Goal: Navigation & Orientation: Find specific page/section

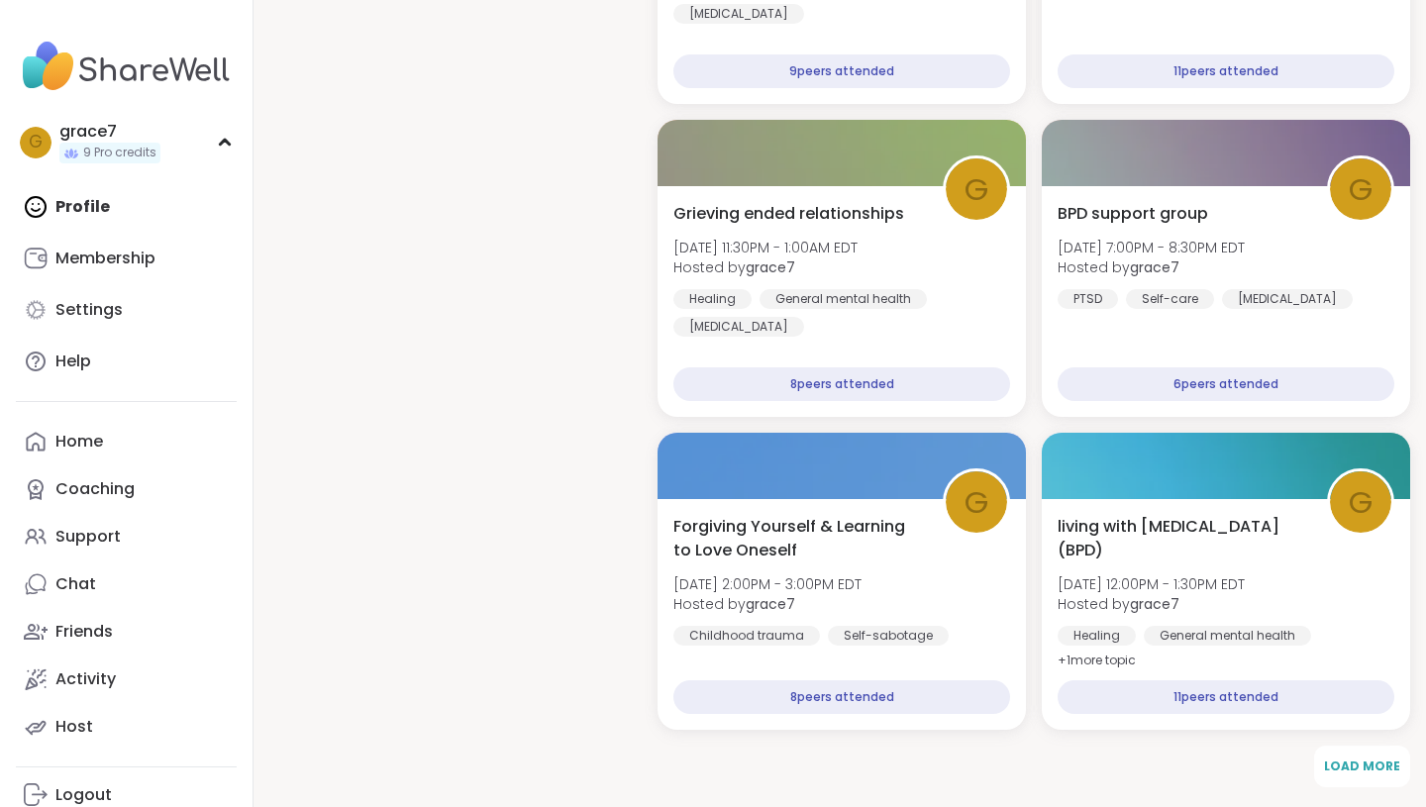
click at [74, 208] on div "Profile Membership Settings Help" at bounding box center [126, 284] width 221 height 202
click at [92, 440] on div "Home" at bounding box center [79, 442] width 48 height 22
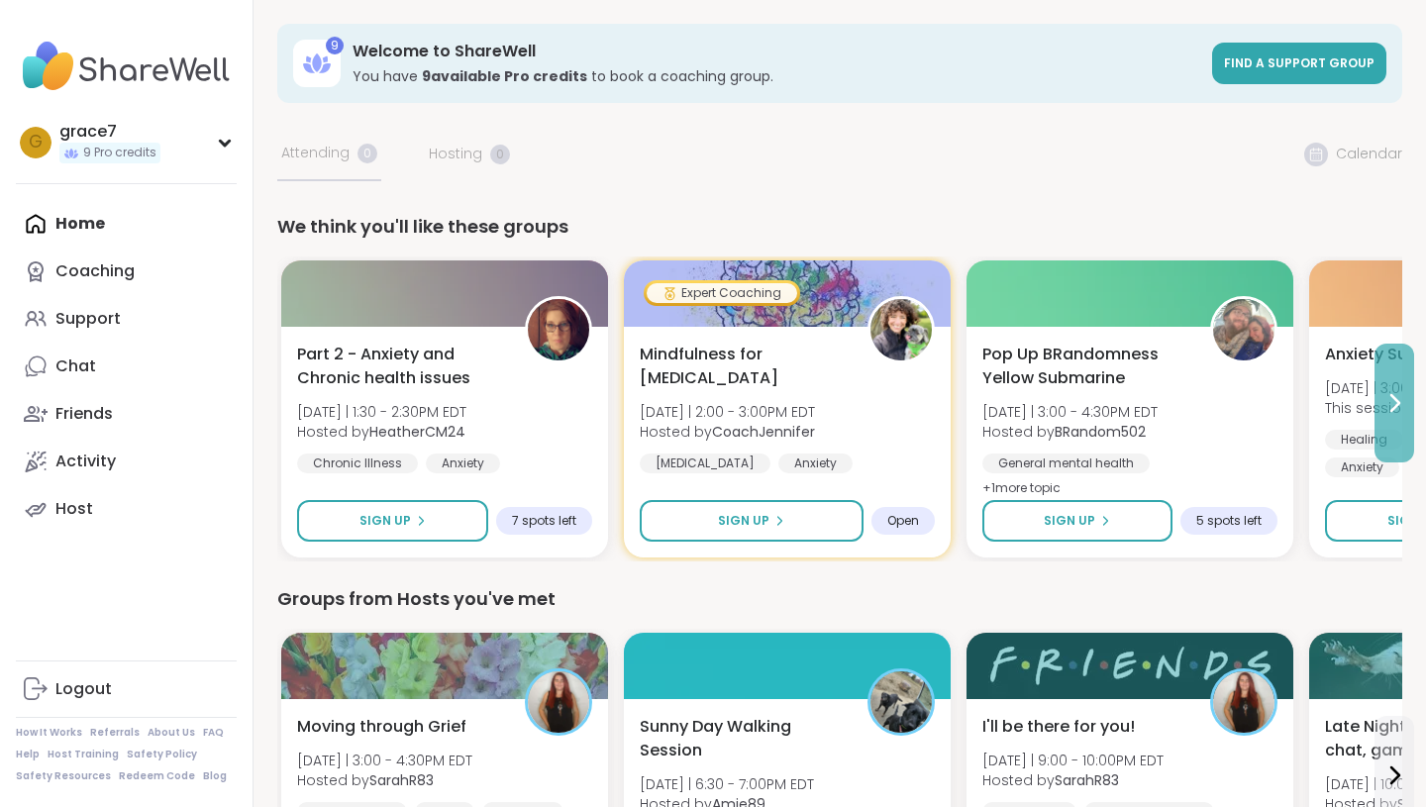
click at [1399, 421] on button at bounding box center [1394, 403] width 40 height 119
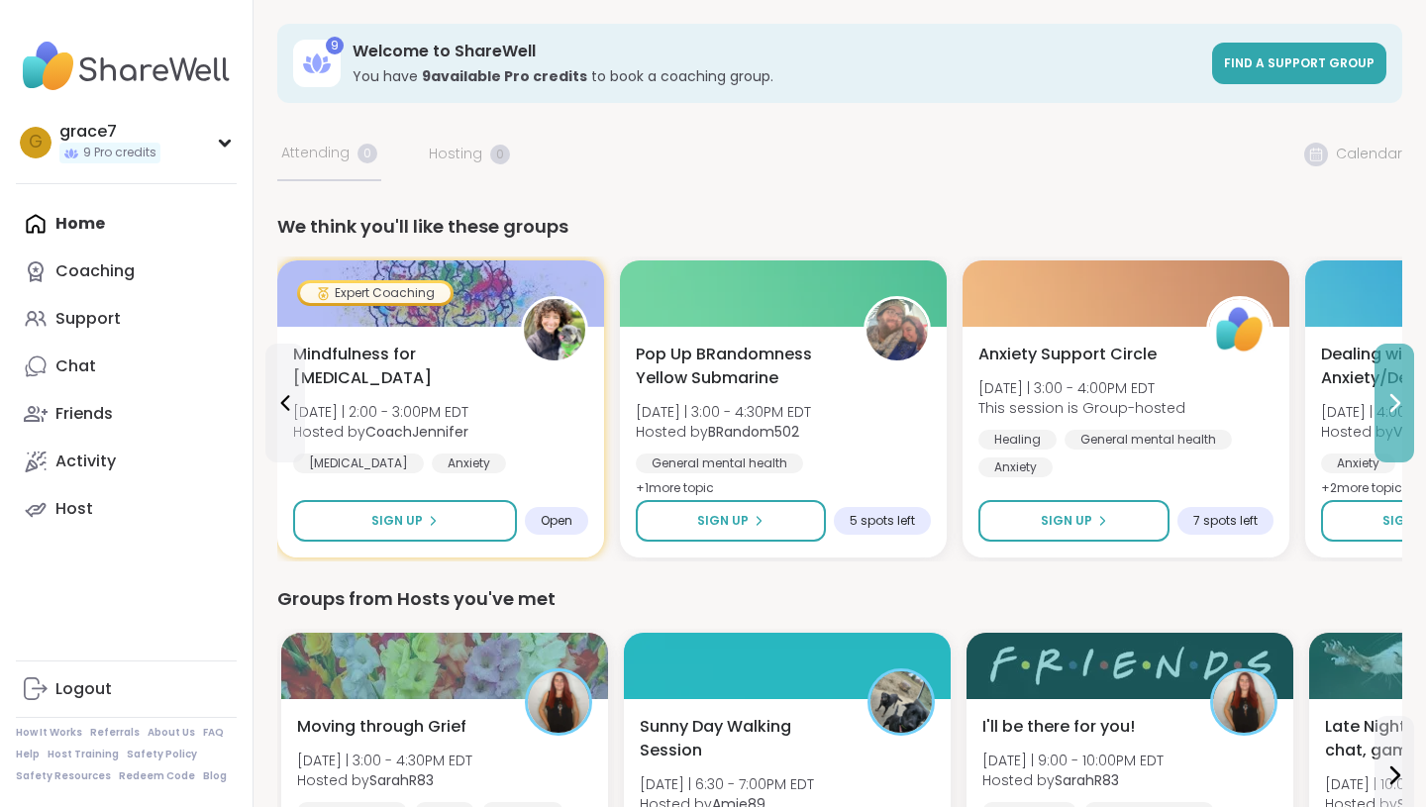
click at [1400, 422] on button at bounding box center [1394, 403] width 40 height 119
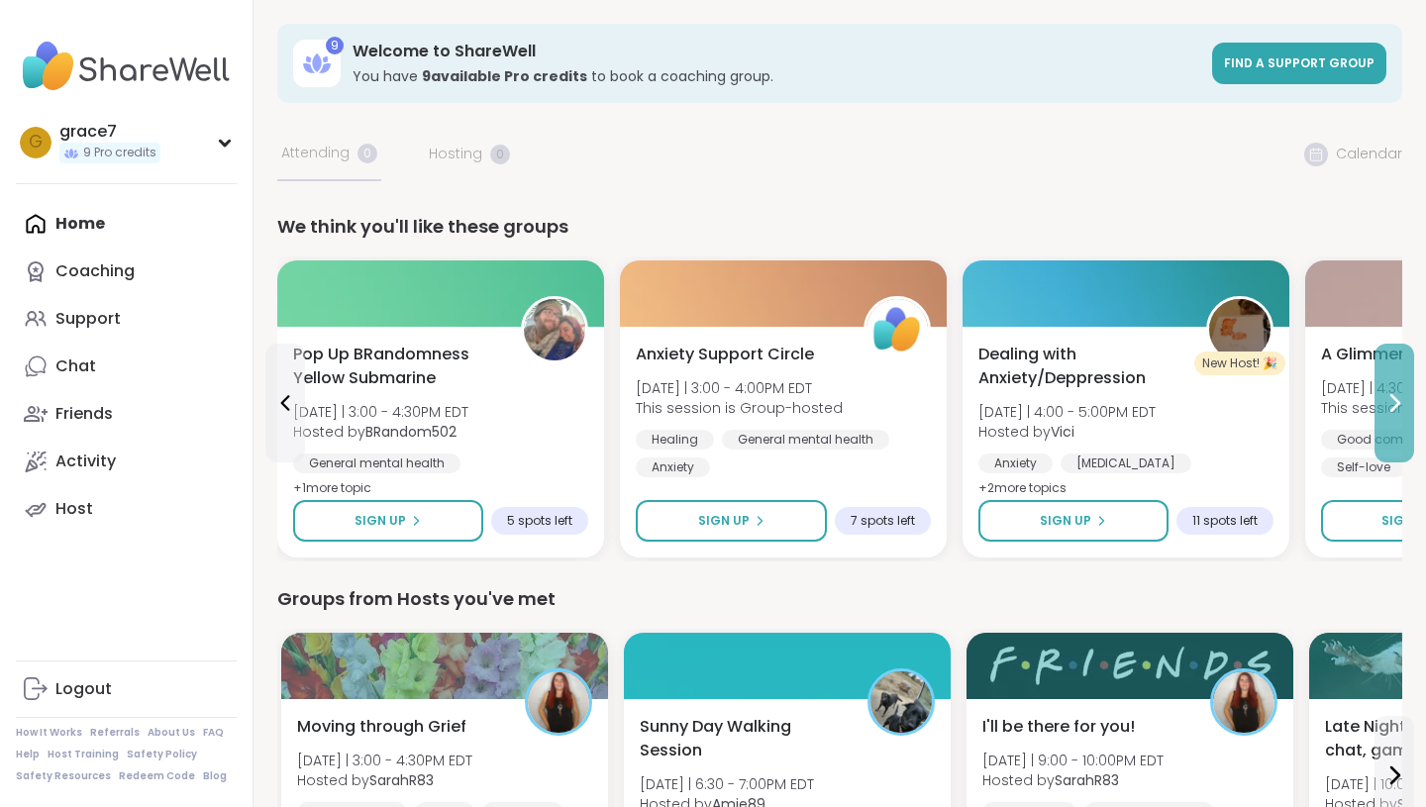
click at [1400, 422] on button at bounding box center [1394, 403] width 40 height 119
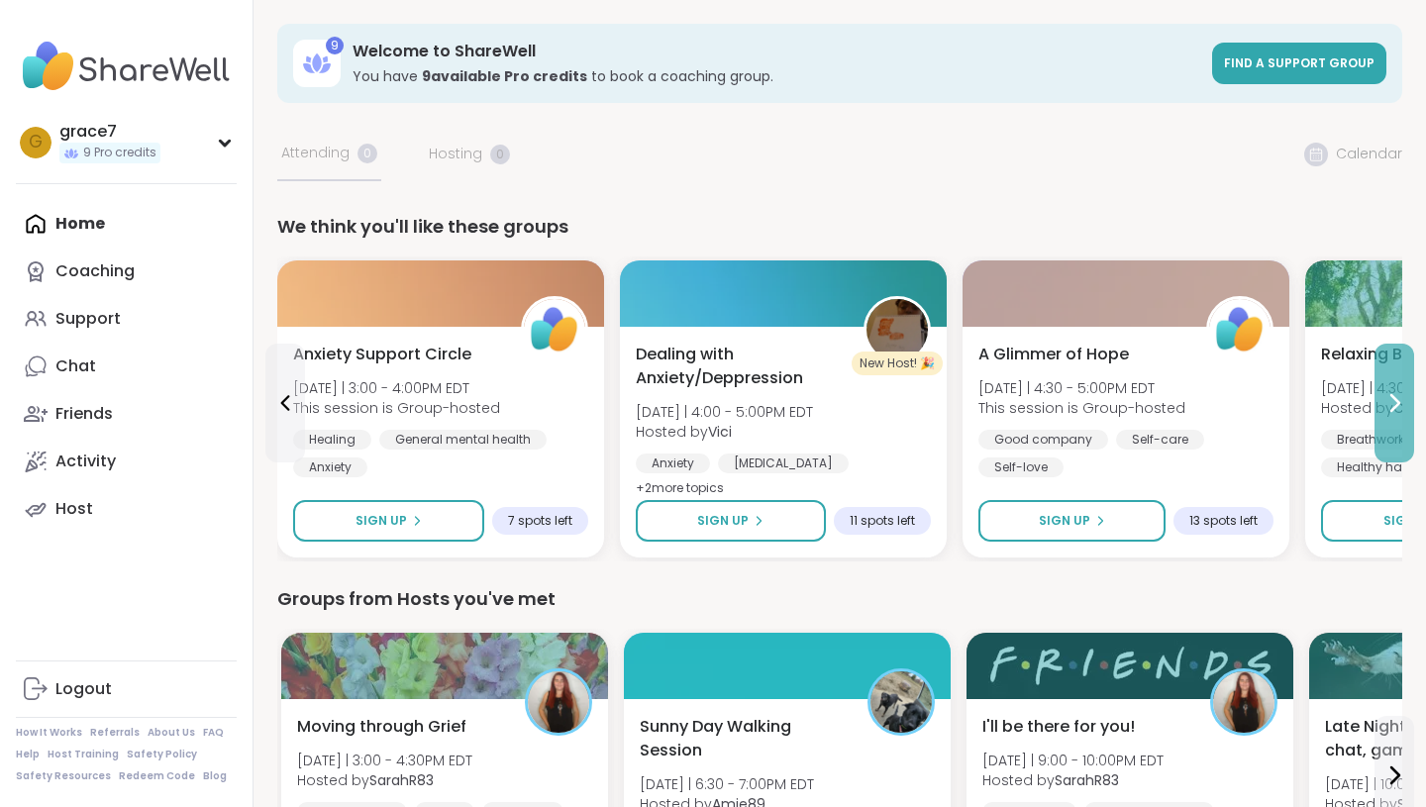
click at [1400, 425] on button at bounding box center [1394, 403] width 40 height 119
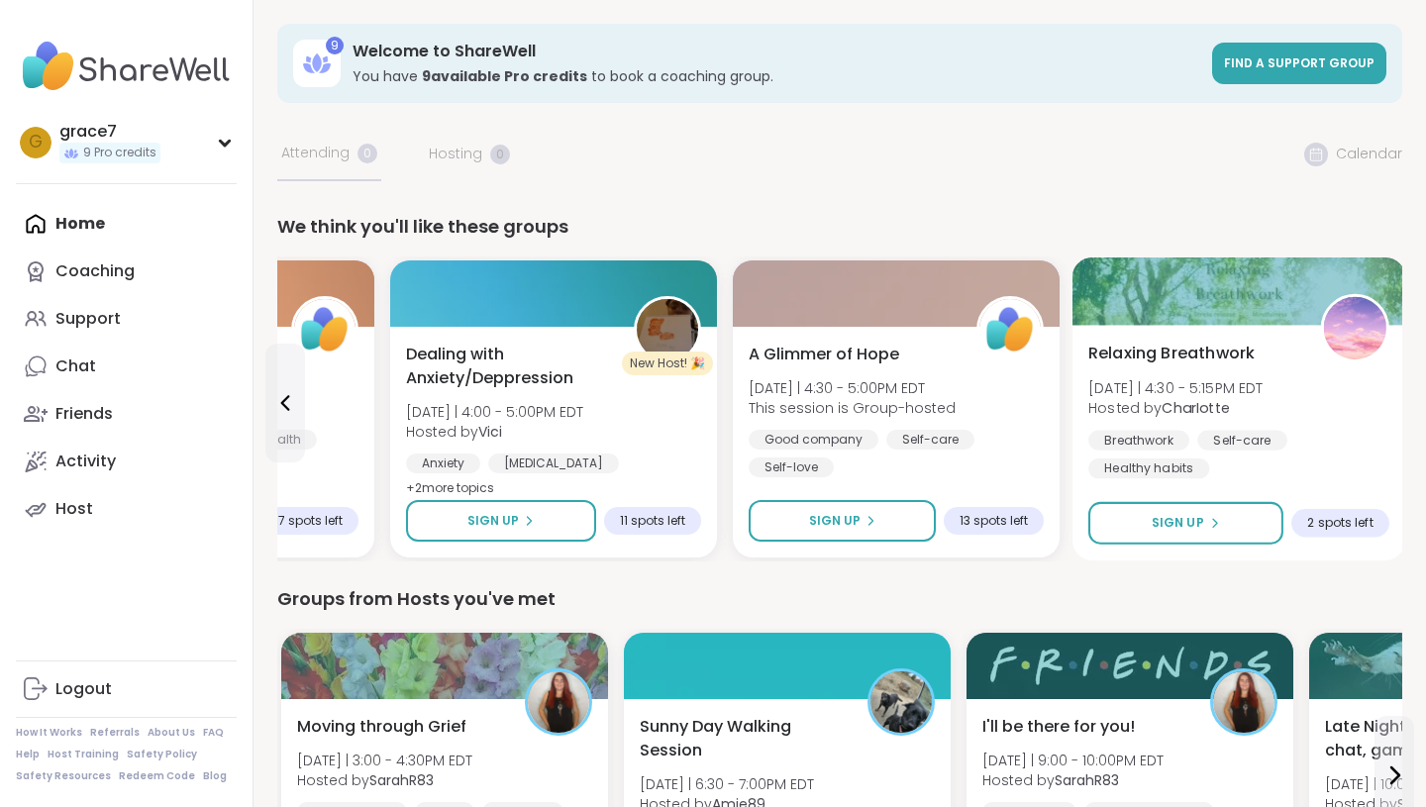
click at [1399, 425] on div "Relaxing Breathwork [DATE] | 4:30 - 5:15PM EDT Hosted by CharIotte Breathwork S…" at bounding box center [1239, 443] width 334 height 236
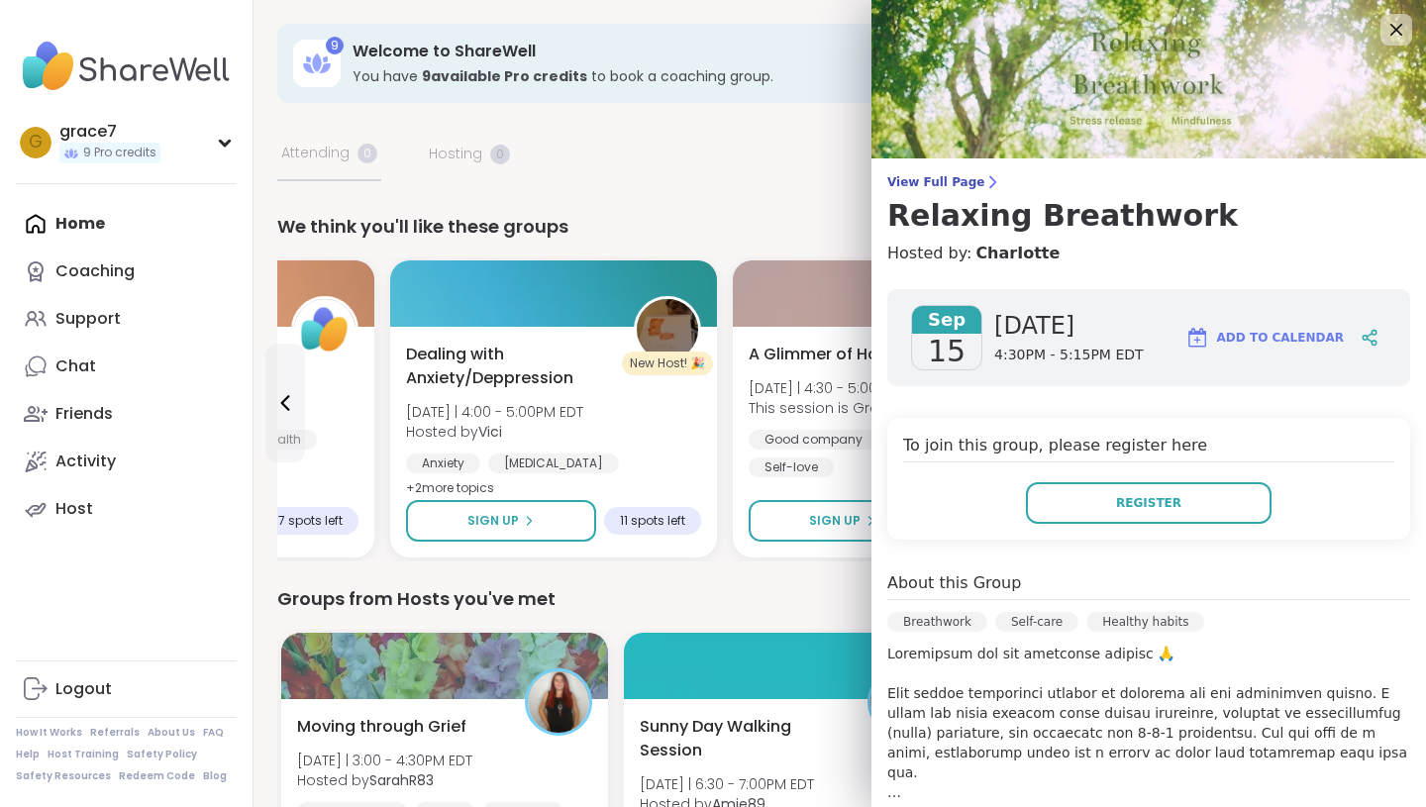
click at [749, 225] on div "We think you'll like these groups" at bounding box center [839, 227] width 1125 height 28
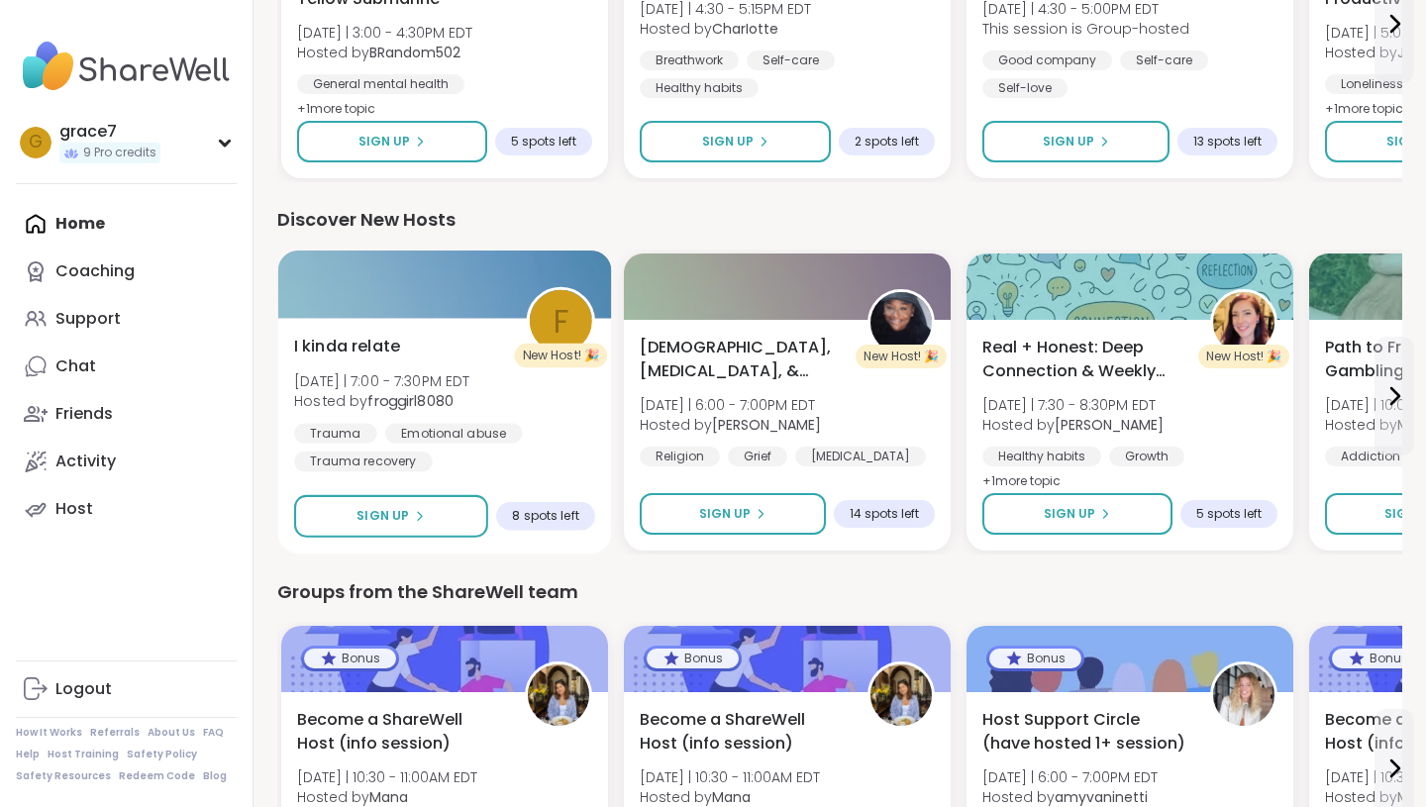
scroll to position [1881, 0]
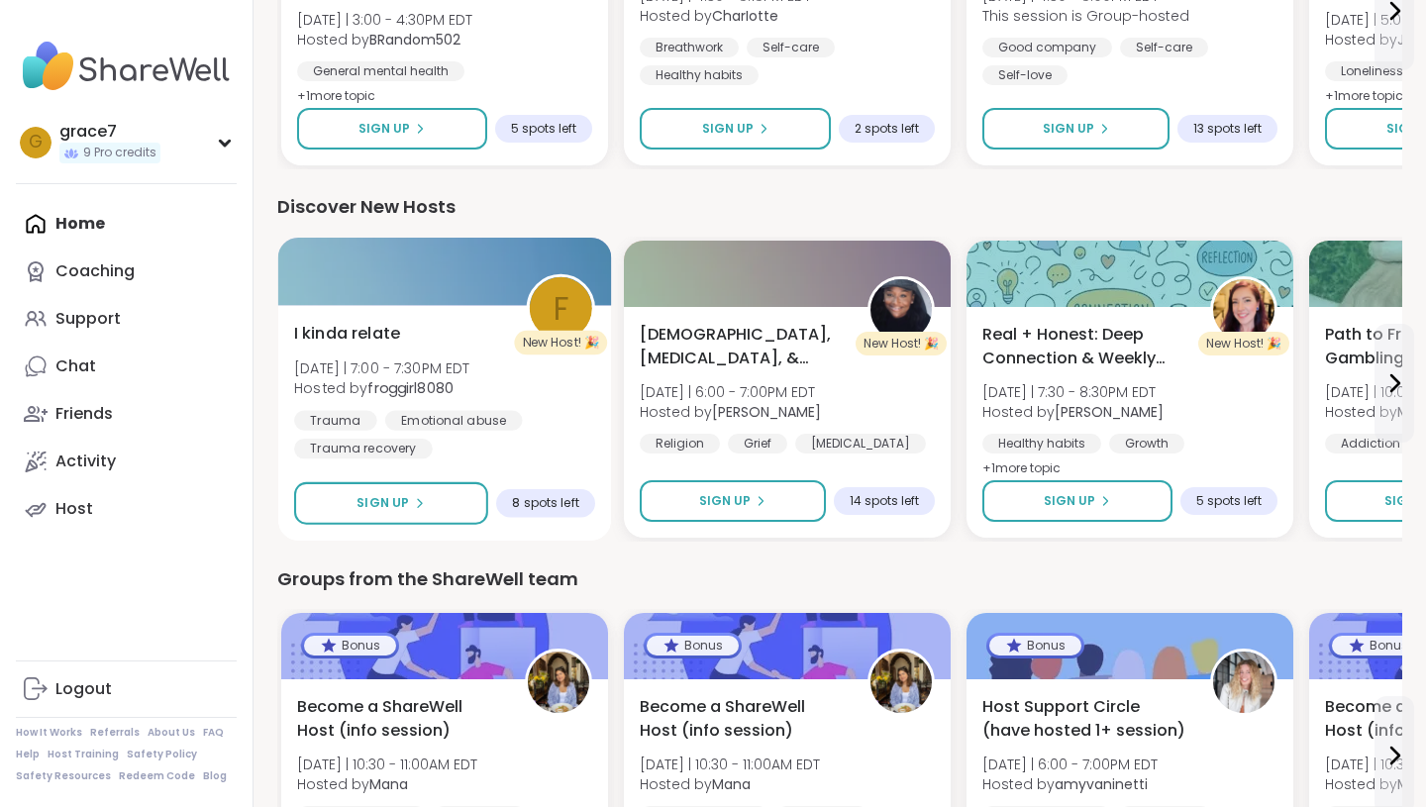
click at [384, 332] on span "I kinda relate" at bounding box center [347, 334] width 106 height 24
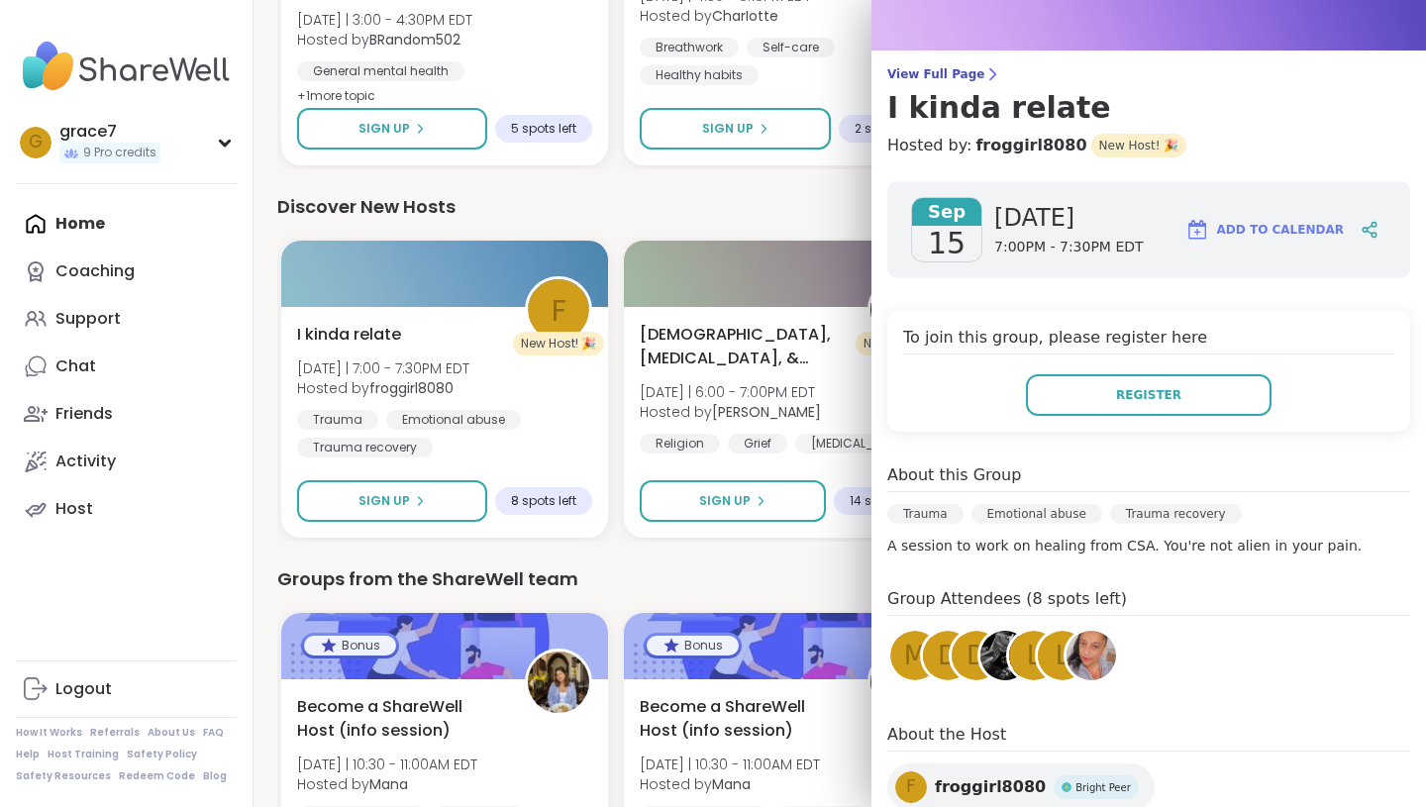
scroll to position [0, 0]
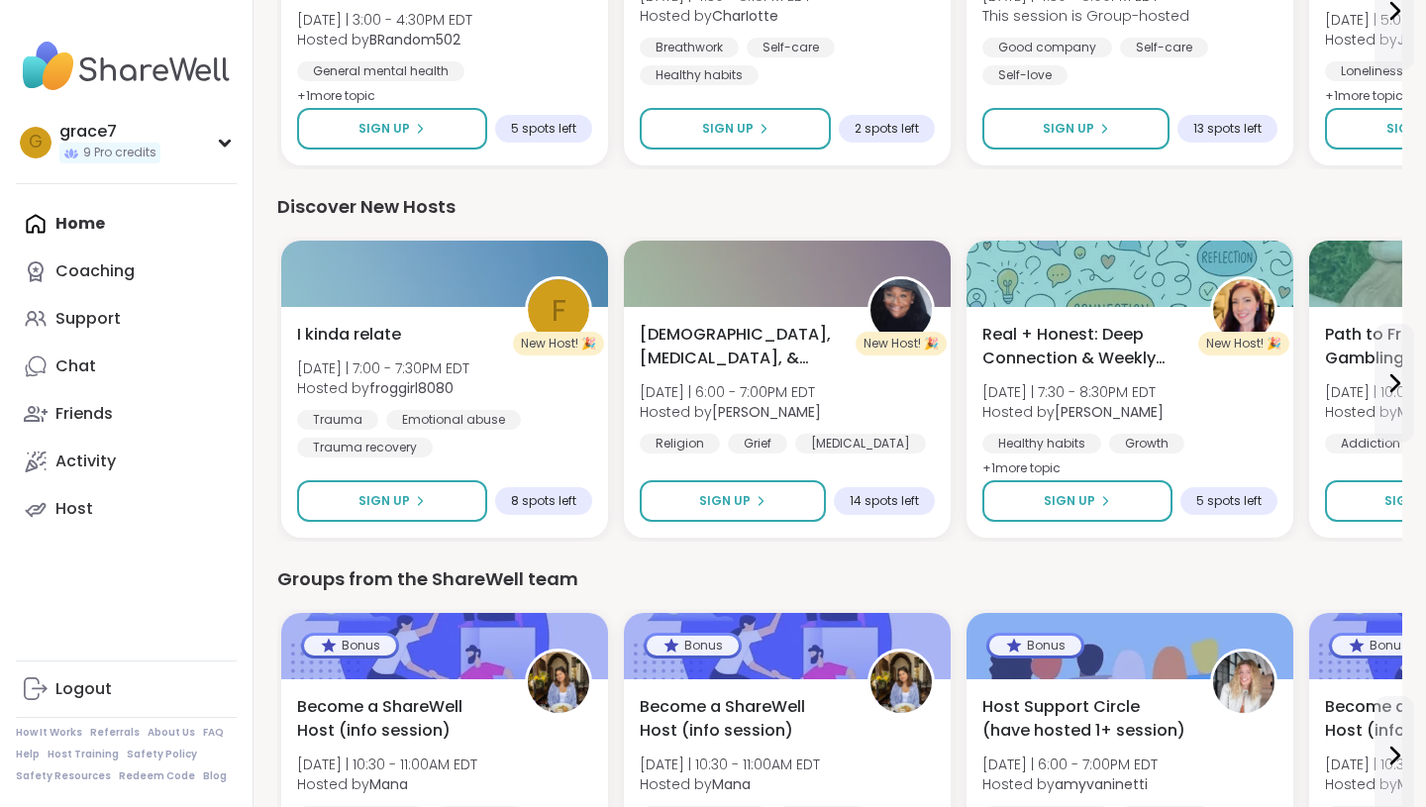
click at [634, 209] on div "Discover New Hosts" at bounding box center [839, 207] width 1125 height 28
click at [1397, 406] on button at bounding box center [1394, 383] width 40 height 119
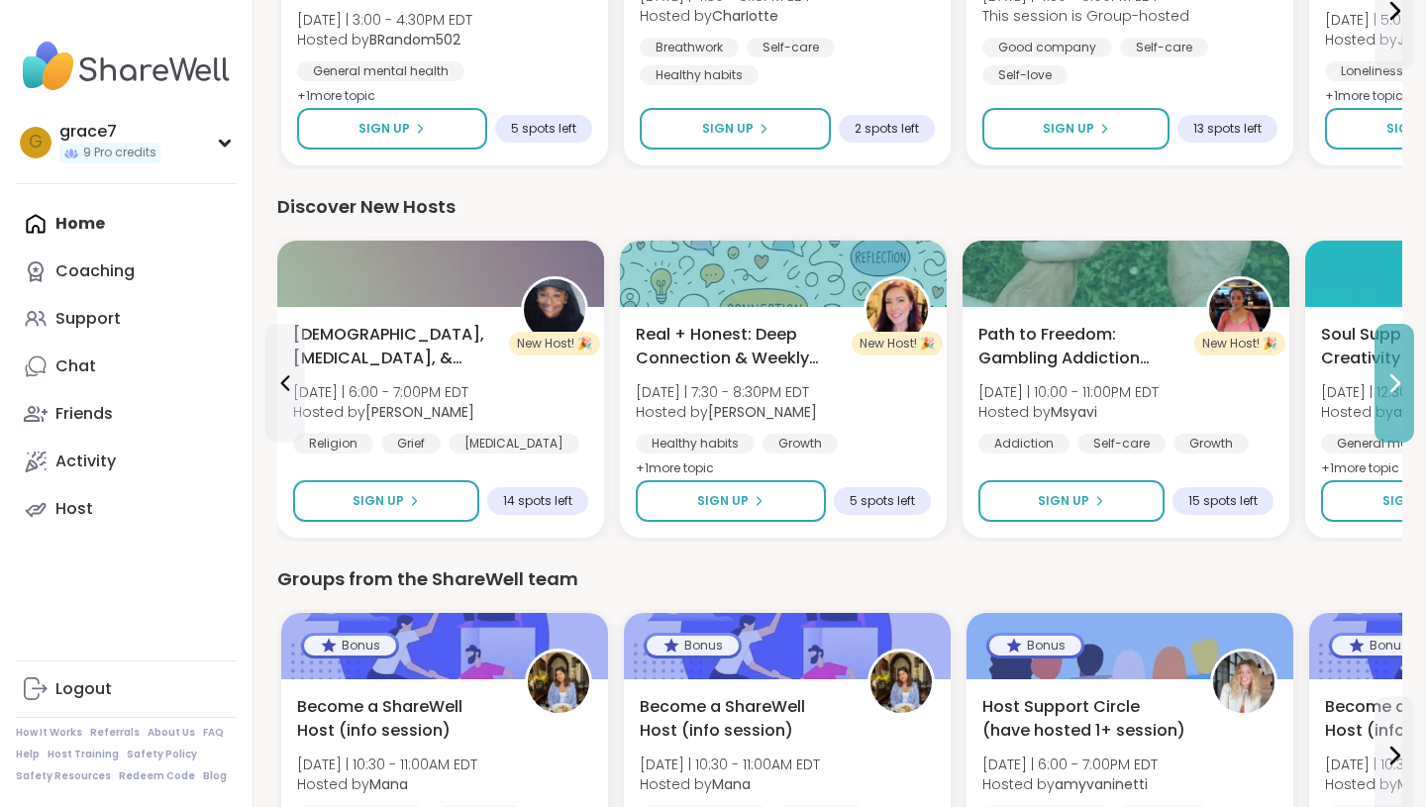
click at [1397, 406] on button at bounding box center [1394, 383] width 40 height 119
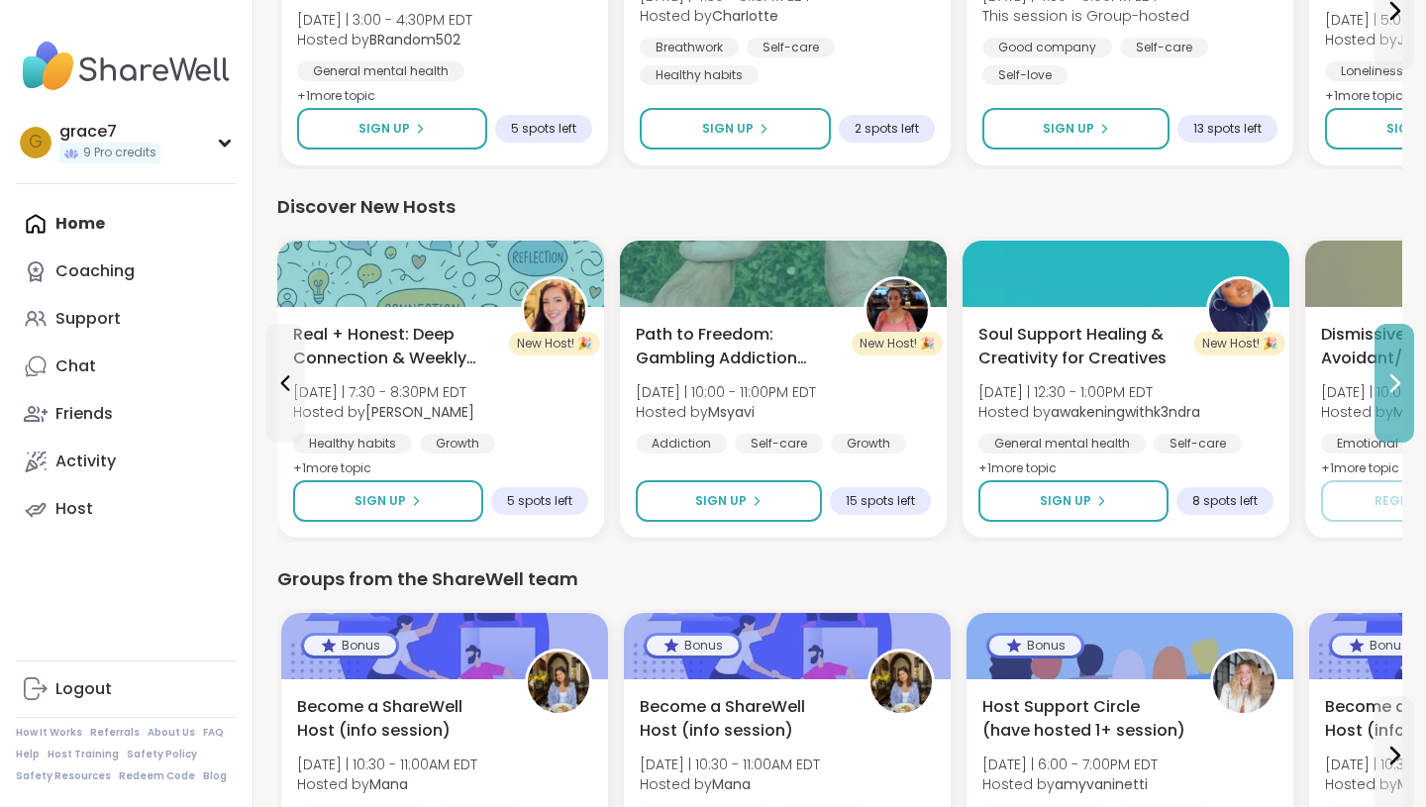
click at [1397, 406] on button at bounding box center [1394, 383] width 40 height 119
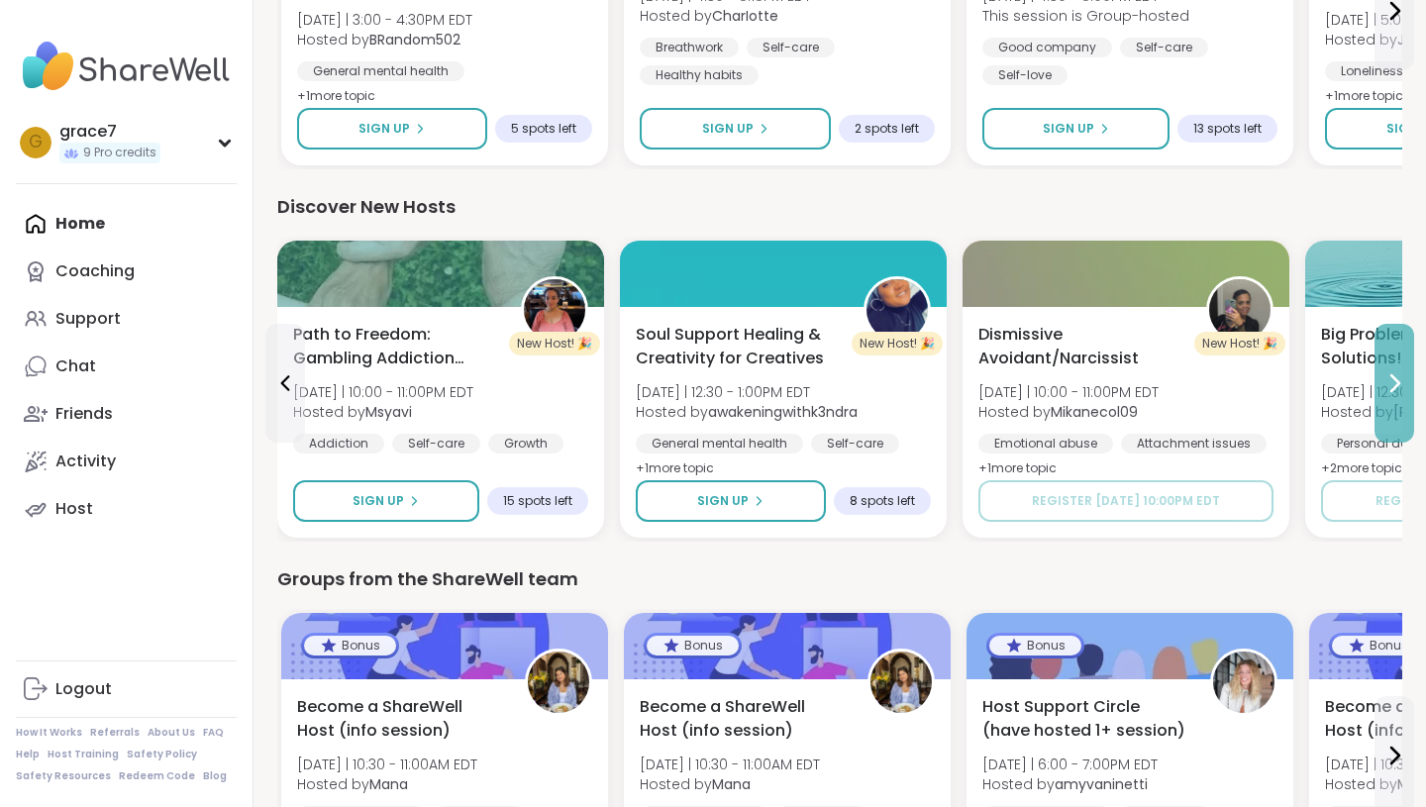
click at [1397, 406] on button at bounding box center [1394, 383] width 40 height 119
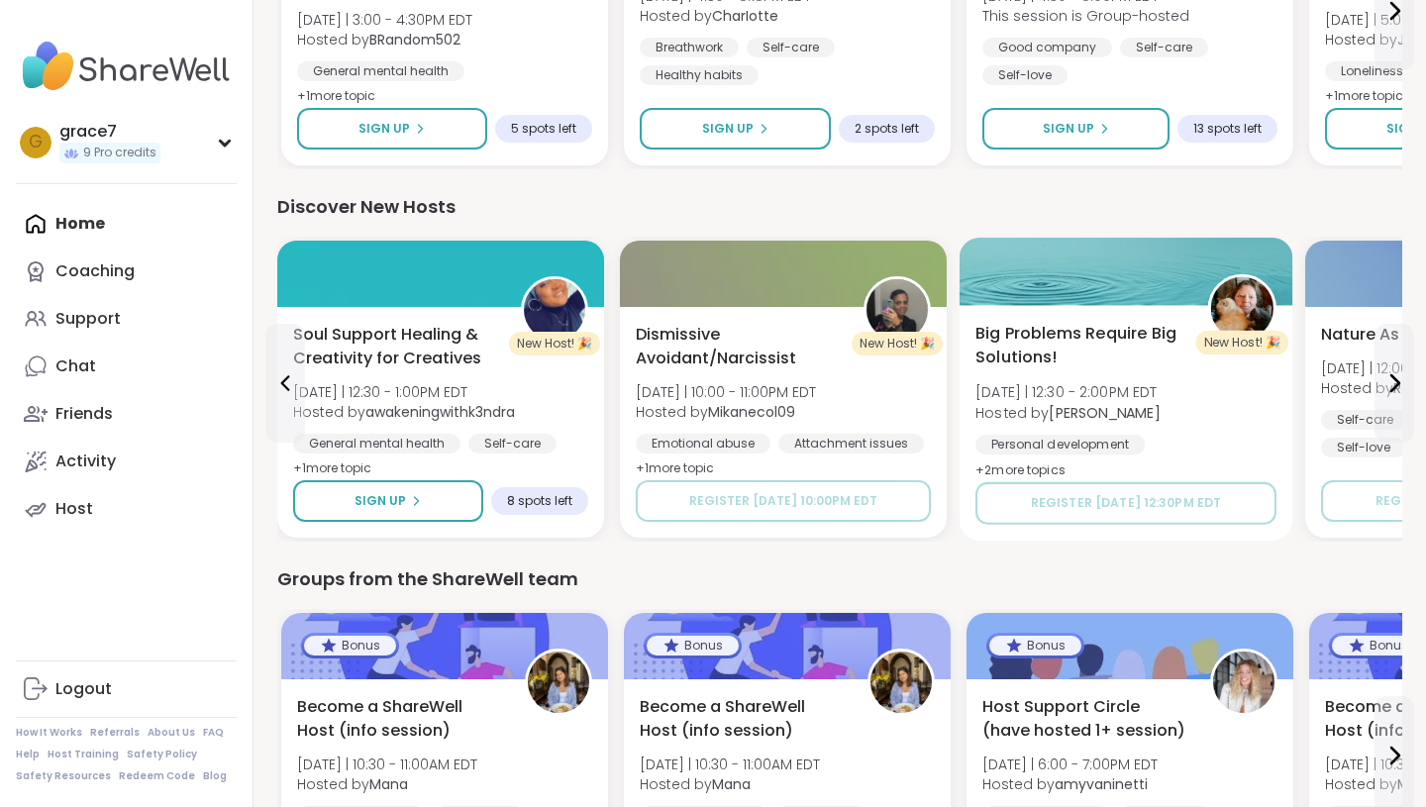
click at [1108, 326] on span "Big Problems Require Big Solutions!" at bounding box center [1080, 346] width 210 height 49
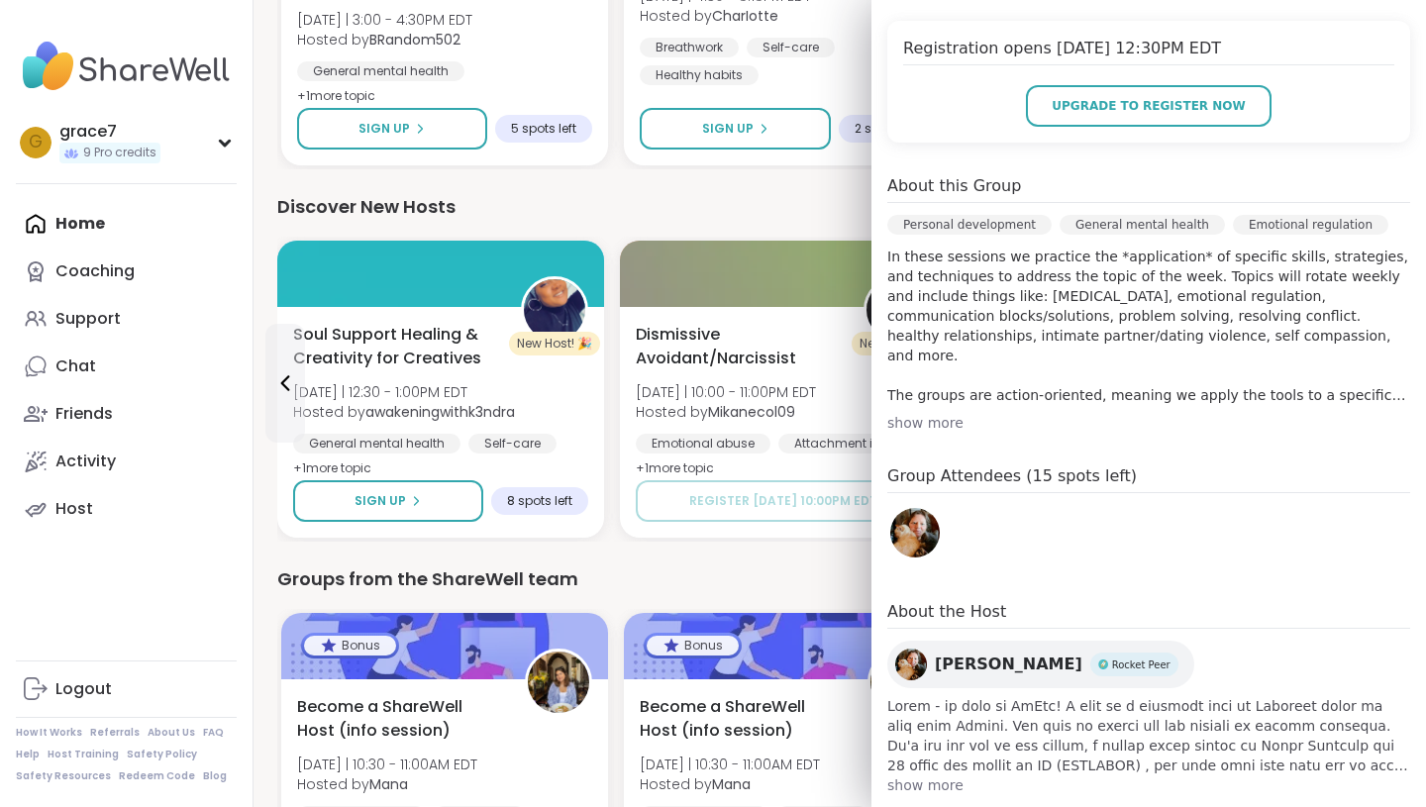
scroll to position [410, 0]
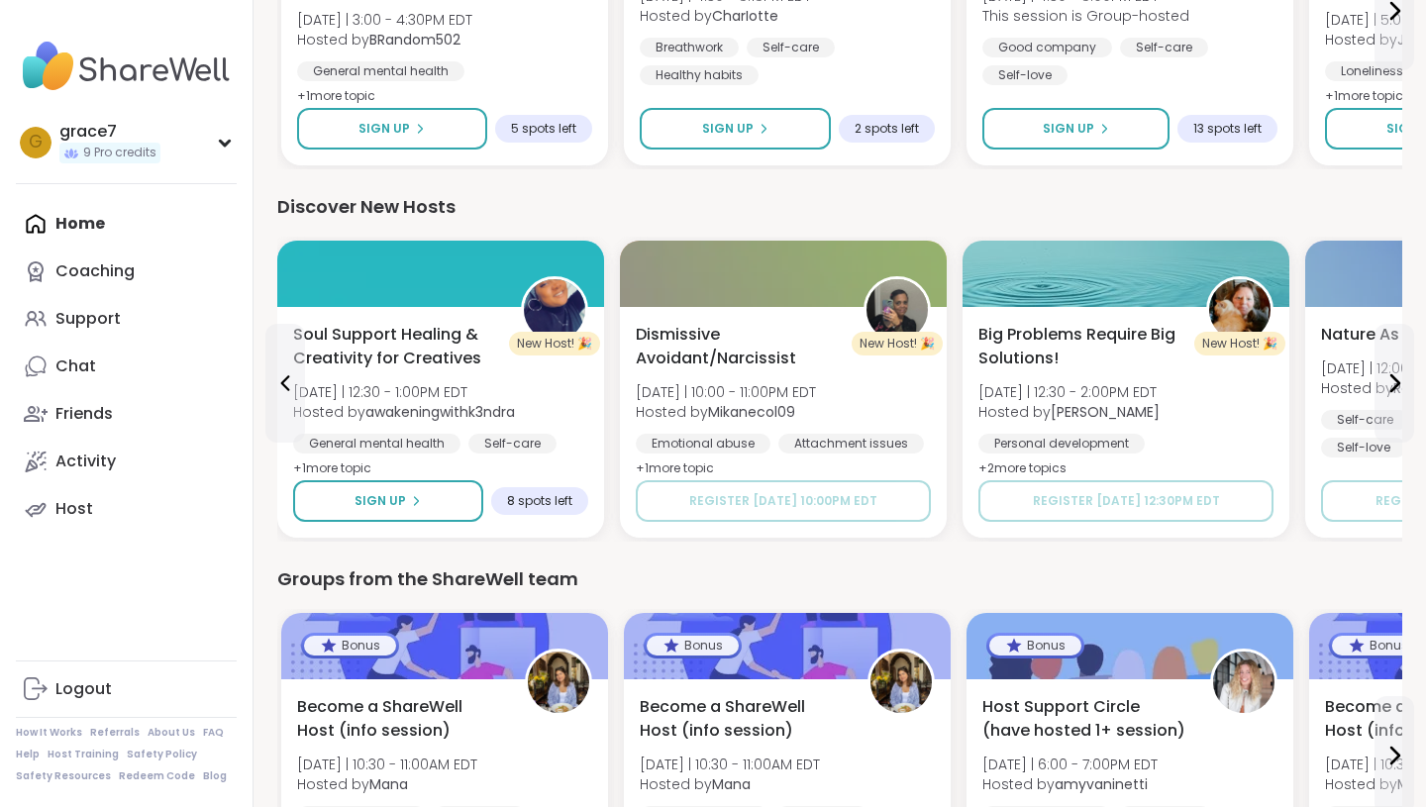
click at [641, 588] on div "Groups from the ShareWell team" at bounding box center [839, 579] width 1125 height 28
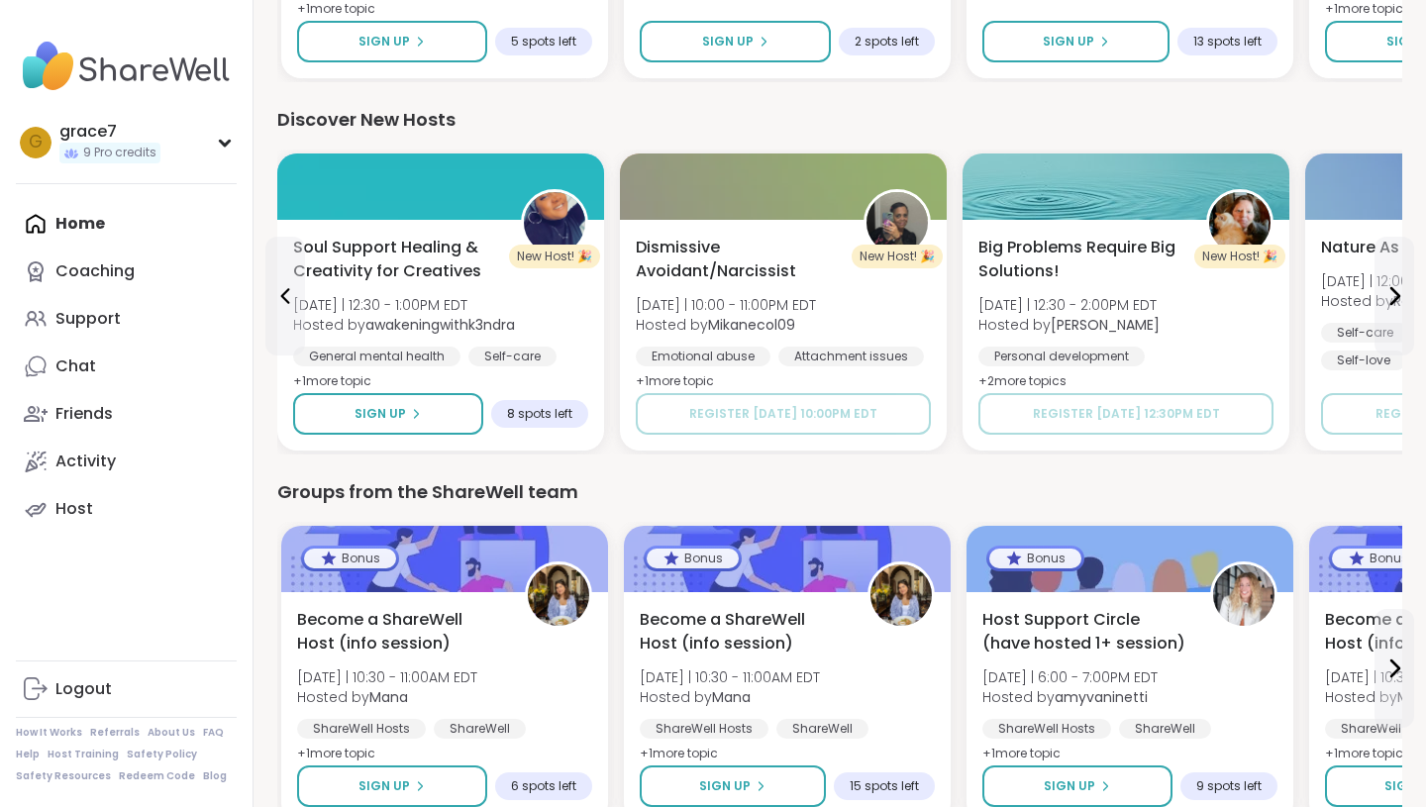
scroll to position [1984, 0]
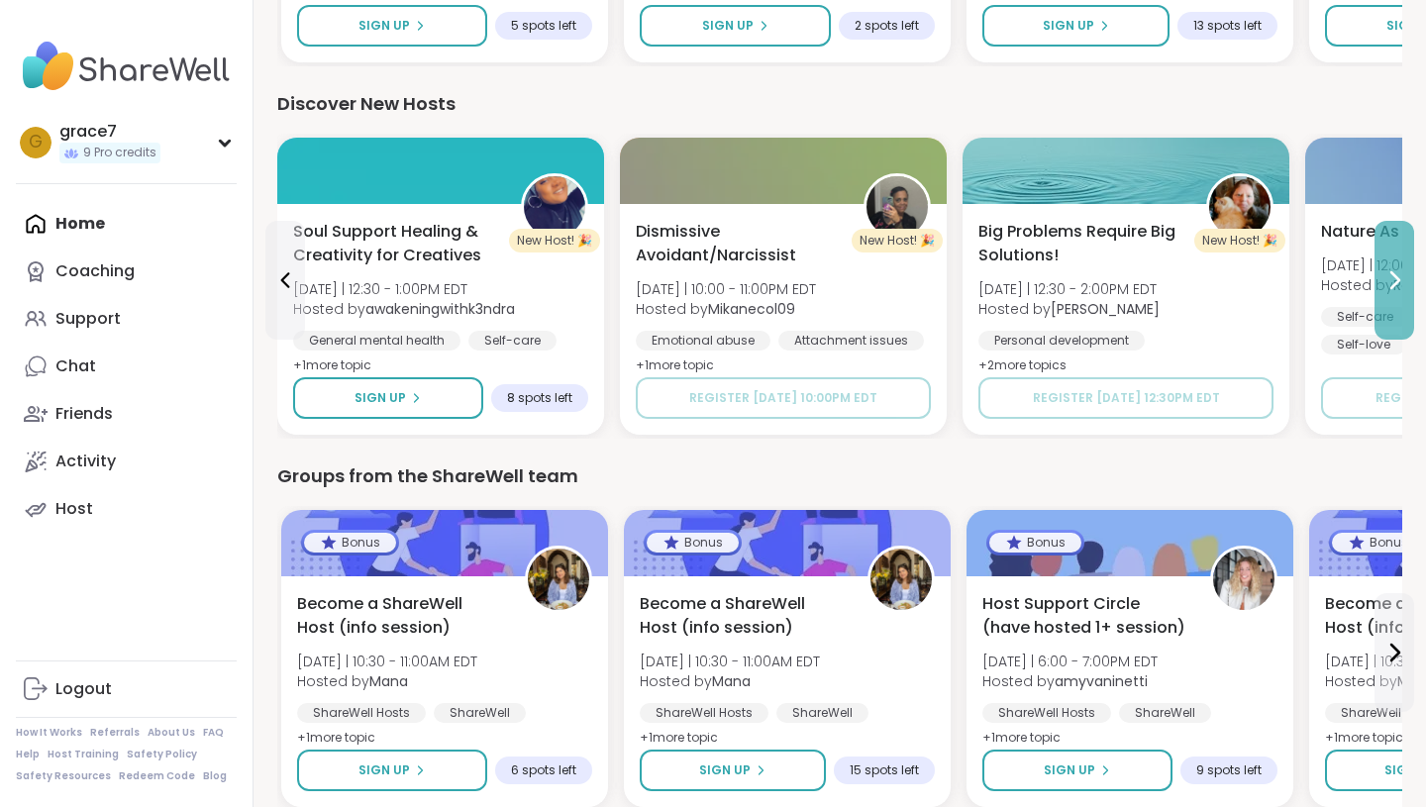
click at [1387, 297] on button at bounding box center [1394, 280] width 40 height 119
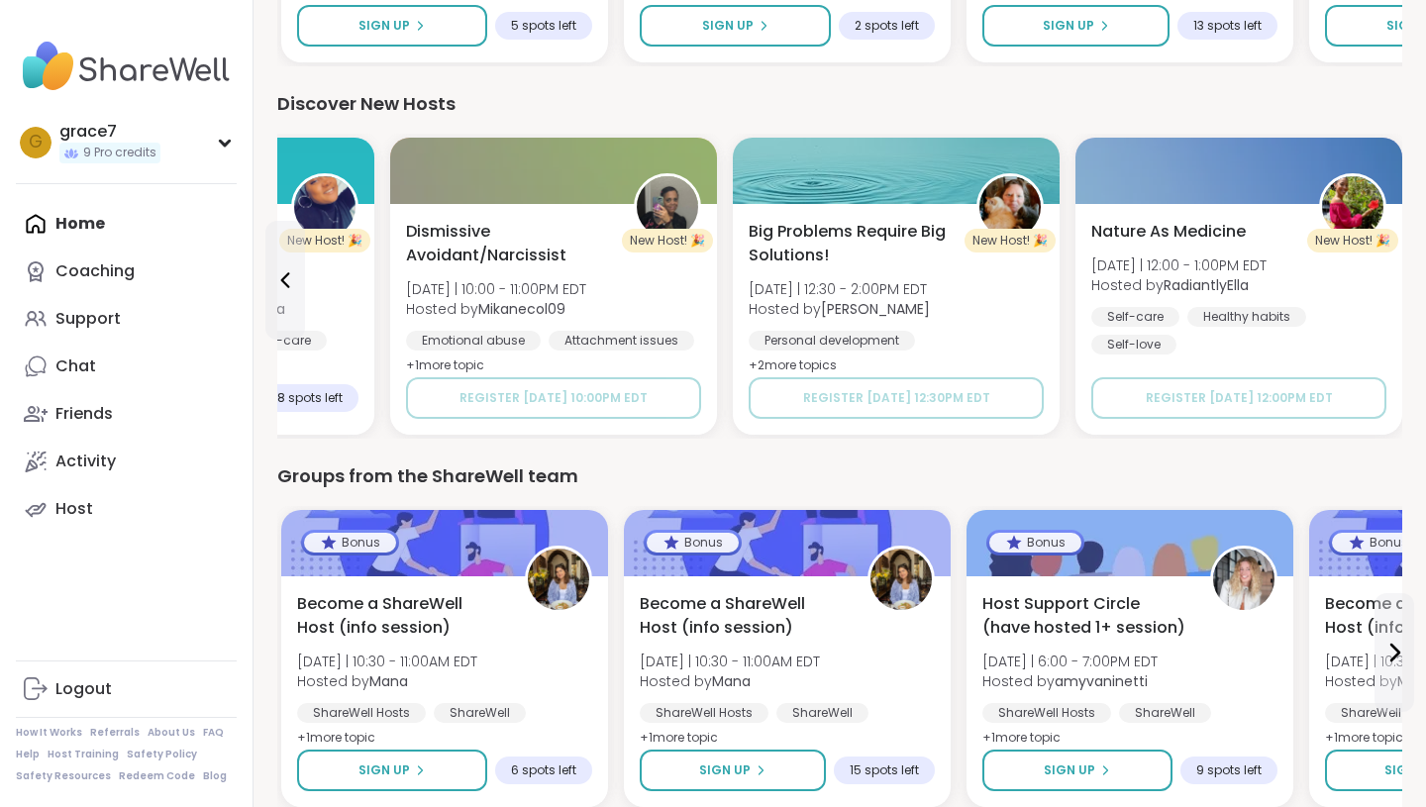
scroll to position [2074, 0]
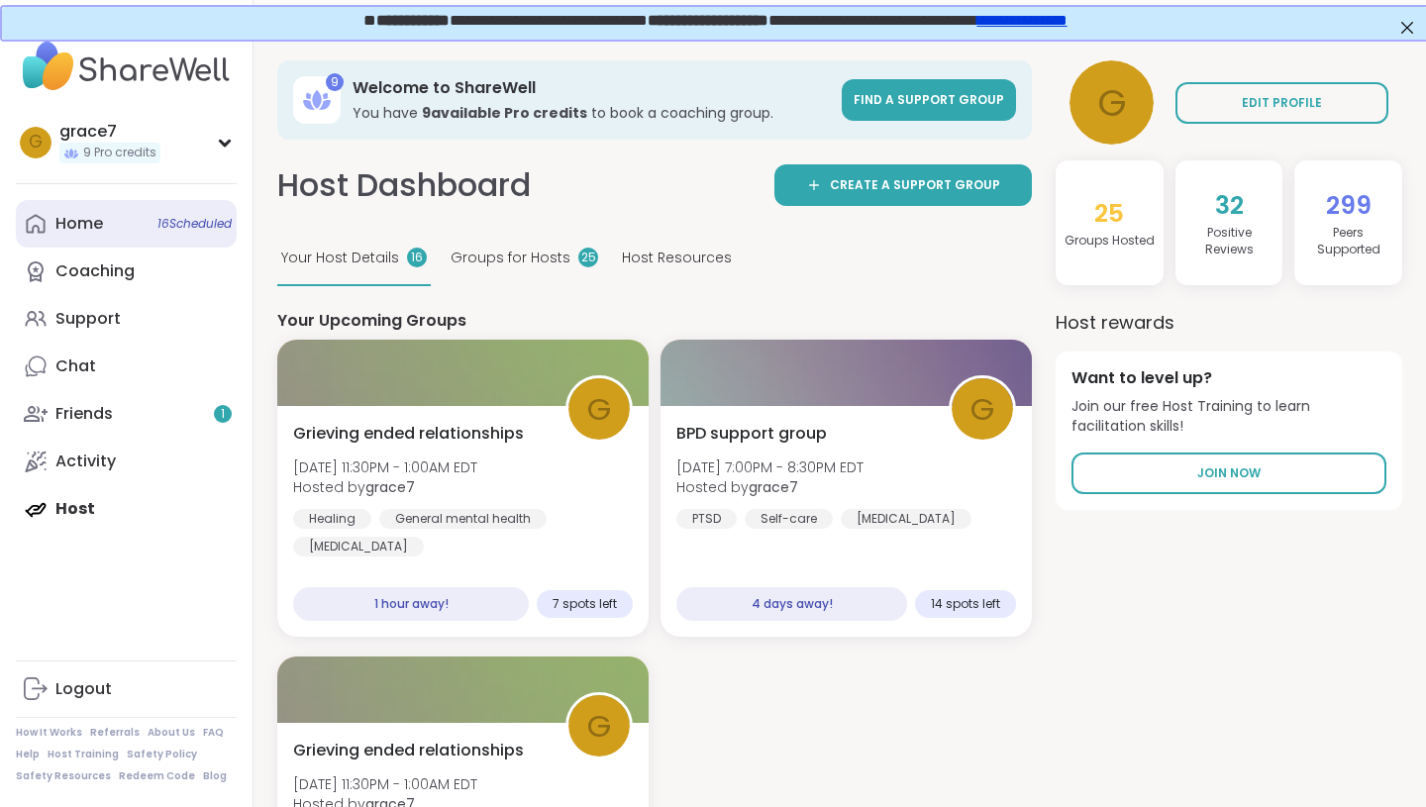
click at [82, 221] on div "Home 16 Scheduled" at bounding box center [79, 224] width 48 height 22
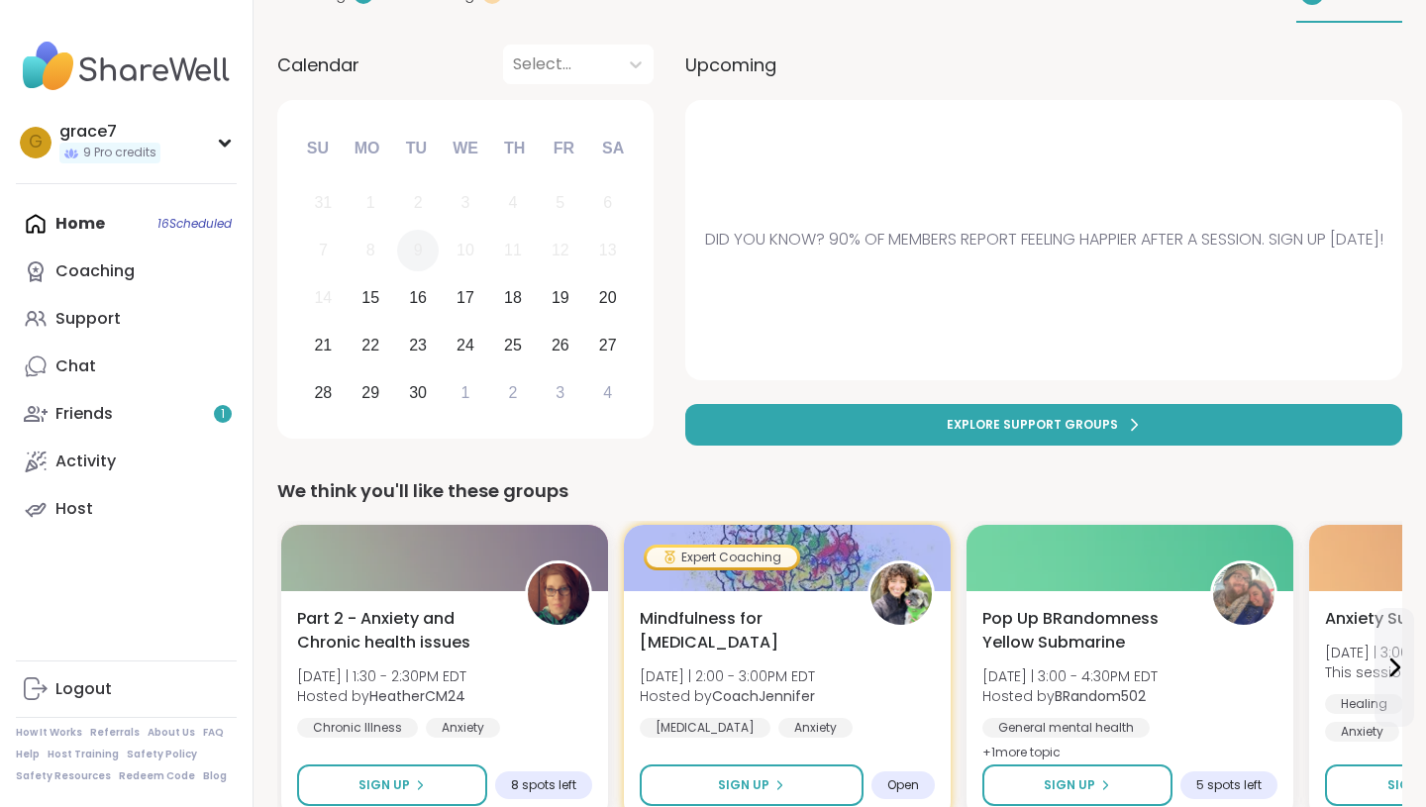
scroll to position [354, 0]
